Goal: Task Accomplishment & Management: Use online tool/utility

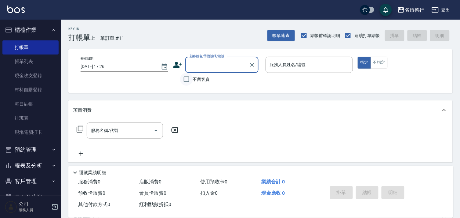
click at [186, 81] on input "不留客資" at bounding box center [186, 79] width 13 height 13
checkbox input "true"
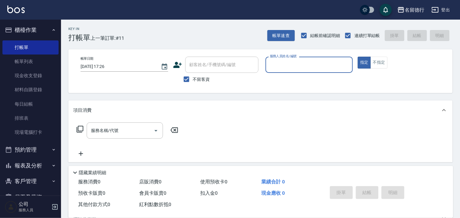
click at [274, 64] on input "服務人員姓名/編號" at bounding box center [310, 64] width 82 height 11
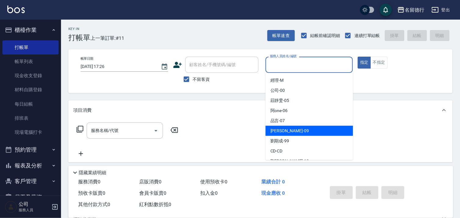
click at [274, 132] on span "[PERSON_NAME] -09" at bounding box center [290, 130] width 38 height 6
type input "[PERSON_NAME]-09"
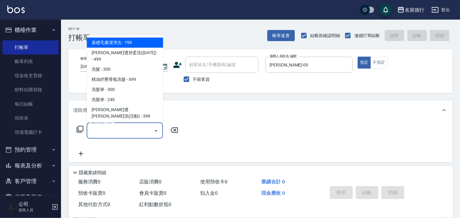
click at [117, 130] on input "服務名稱/代號" at bounding box center [121, 130] width 62 height 11
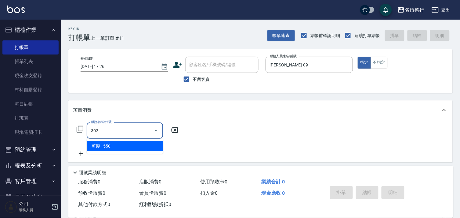
click at [123, 144] on span "剪髮 - 550" at bounding box center [125, 146] width 76 height 10
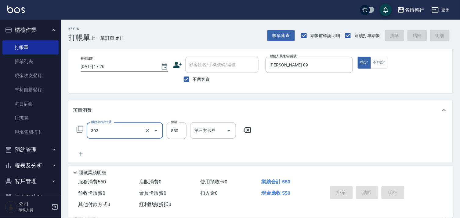
type input "302"
type input "[DATE] 19:20"
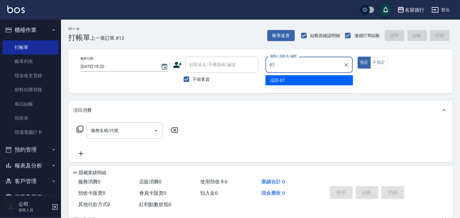
click at [324, 83] on div "品言 -07" at bounding box center [310, 80] width 88 height 10
type input "品言-07"
click at [80, 126] on icon at bounding box center [80, 129] width 7 height 7
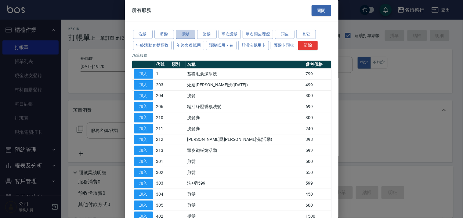
click at [184, 36] on button "燙髮" at bounding box center [186, 34] width 20 height 9
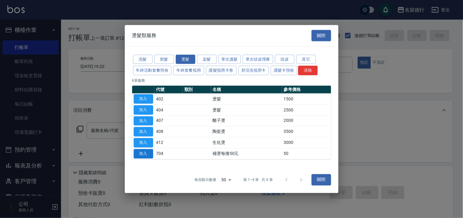
click at [142, 150] on button "加入" at bounding box center [144, 152] width 20 height 9
type input "補燙每捲50元(704)"
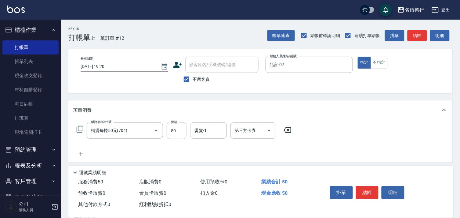
click at [176, 127] on input "50" at bounding box center [177, 130] width 20 height 16
type input "100"
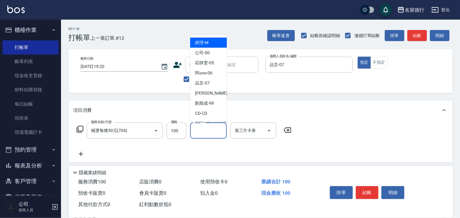
click at [207, 132] on input "燙髮-1" at bounding box center [208, 130] width 31 height 11
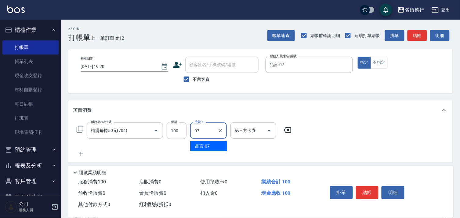
click at [203, 146] on span "品言 -07" at bounding box center [202, 146] width 15 height 6
type input "品言-07"
click at [334, 159] on div "服務名稱/代號 補燙每捲50元(704) 服務名稱/代號 價格 100 價格 燙髮-1 品言-07 燙髮-1 第三方卡券 第三方卡券" at bounding box center [260, 141] width 385 height 42
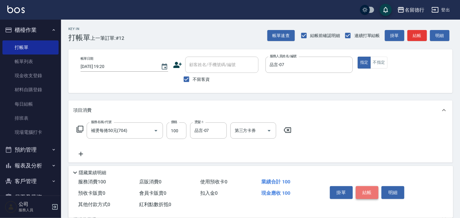
click at [368, 192] on button "結帳" at bounding box center [367, 192] width 23 height 13
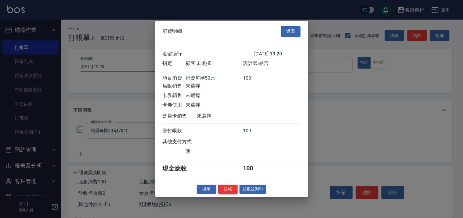
click at [227, 193] on button "結帳" at bounding box center [228, 188] width 20 height 9
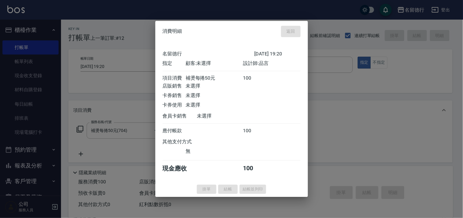
type input "[DATE] 19:26"
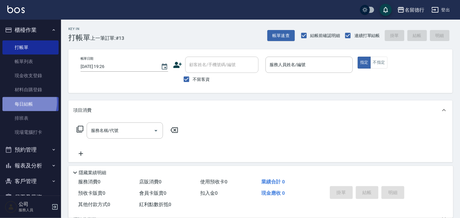
click at [22, 102] on link "每日結帳" at bounding box center [30, 104] width 56 height 14
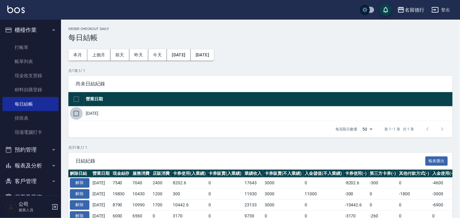
click at [76, 115] on input "checkbox" at bounding box center [76, 113] width 13 height 13
checkbox input "true"
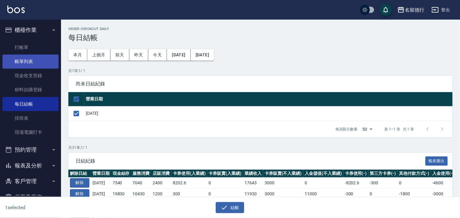
click at [28, 56] on link "帳單列表" at bounding box center [30, 61] width 56 height 14
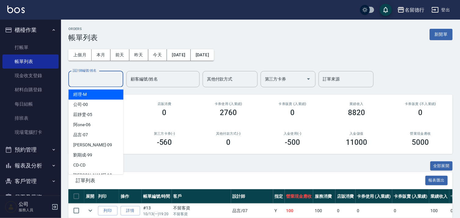
click at [87, 80] on input "設計師編號/姓名" at bounding box center [95, 79] width 49 height 11
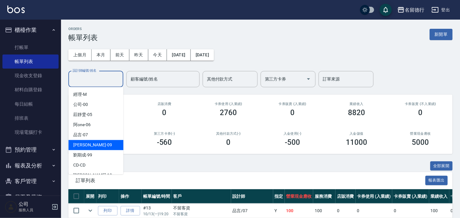
click at [89, 145] on div "[PERSON_NAME] -09" at bounding box center [95, 145] width 55 height 10
type input "[PERSON_NAME]-09"
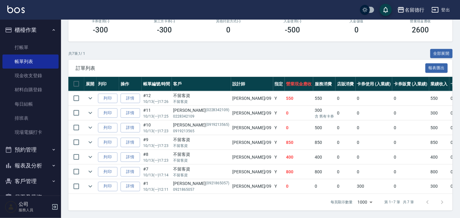
scroll to position [118, 0]
click at [19, 104] on link "每日結帳" at bounding box center [30, 104] width 56 height 14
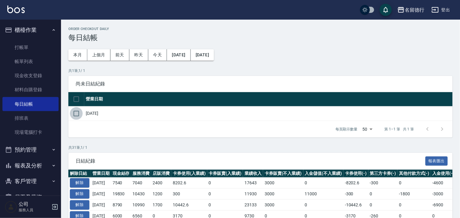
click at [81, 112] on input "checkbox" at bounding box center [76, 113] width 13 height 13
checkbox input "true"
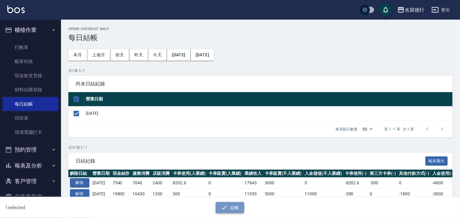
click at [225, 208] on icon "button" at bounding box center [224, 206] width 7 height 7
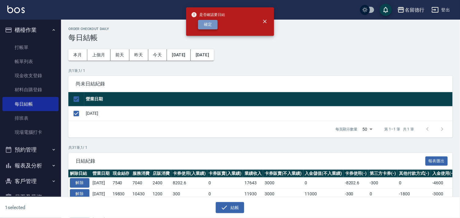
click at [206, 22] on button "確定" at bounding box center [208, 24] width 20 height 9
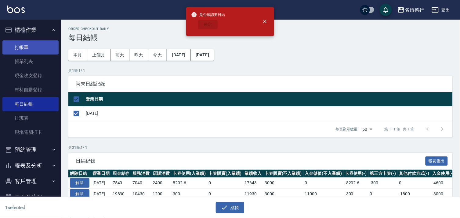
checkbox input "false"
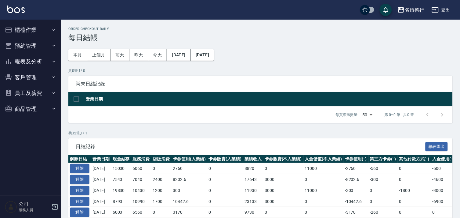
click at [28, 61] on button "報表及分析" at bounding box center [30, 61] width 56 height 16
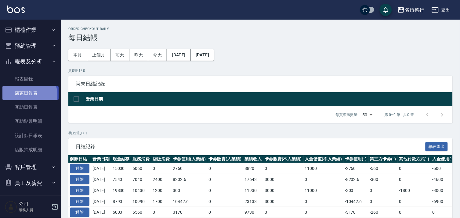
click at [25, 95] on link "店家日報表" at bounding box center [30, 93] width 56 height 14
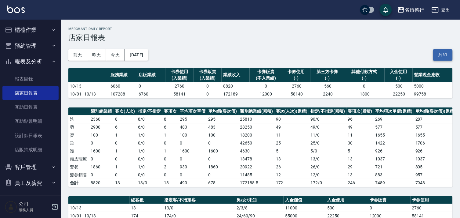
click at [441, 54] on button "列印" at bounding box center [443, 54] width 20 height 11
click at [27, 134] on link "設計師日報表" at bounding box center [30, 135] width 56 height 14
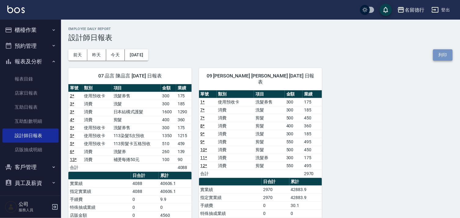
click at [450, 53] on button "列印" at bounding box center [443, 54] width 20 height 11
